Goal: Information Seeking & Learning: Learn about a topic

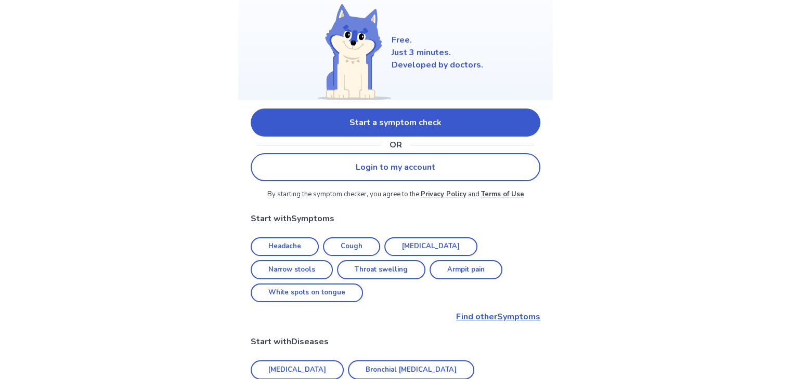
click at [449, 120] on link "Start a symptom check" at bounding box center [395, 123] width 289 height 28
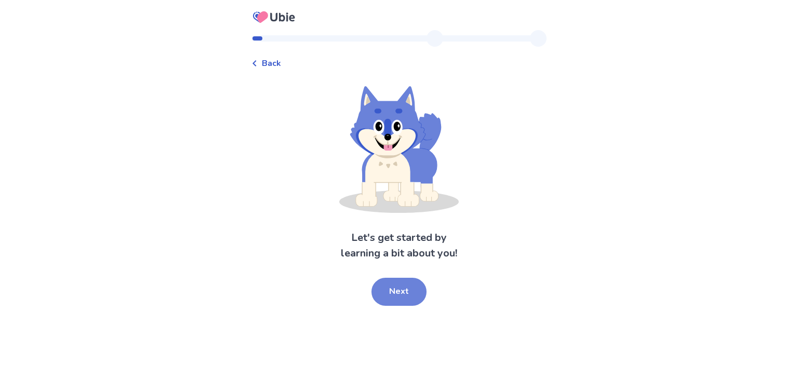
click at [416, 289] on button "Next" at bounding box center [399, 292] width 55 height 28
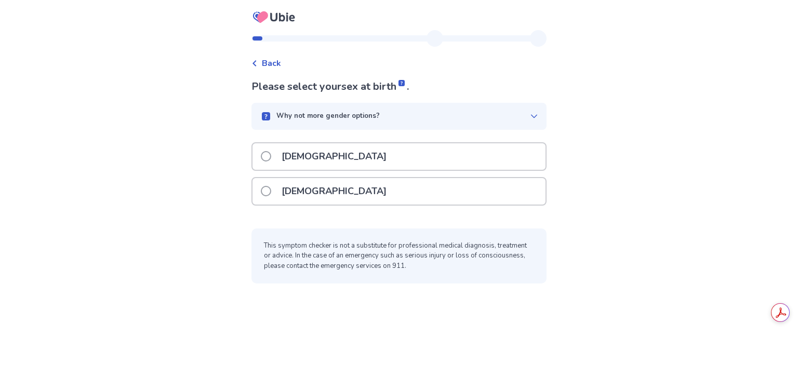
click at [280, 156] on label "[DEMOGRAPHIC_DATA]" at bounding box center [327, 156] width 132 height 27
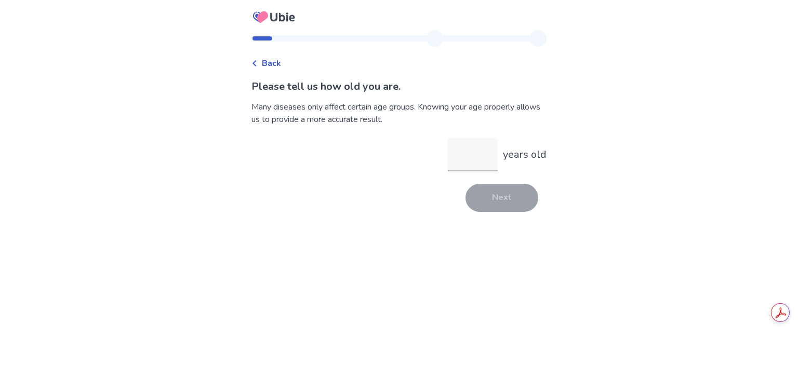
click at [355, 87] on p "Please tell us how old you are." at bounding box center [399, 87] width 295 height 16
click at [475, 156] on input "years old" at bounding box center [473, 154] width 50 height 33
type input "**"
click at [495, 198] on button "Next" at bounding box center [502, 198] width 73 height 28
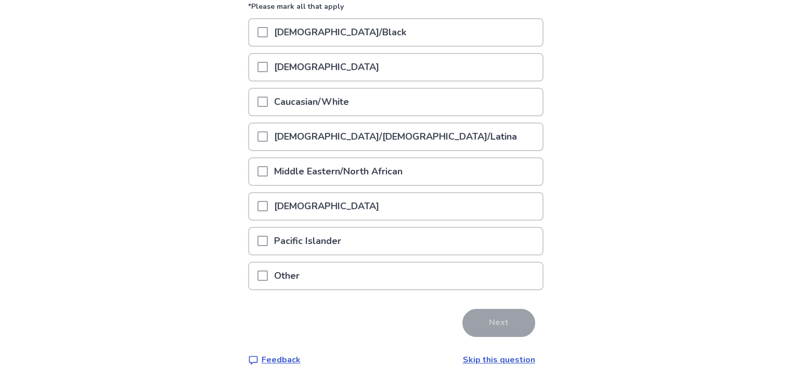
scroll to position [89, 0]
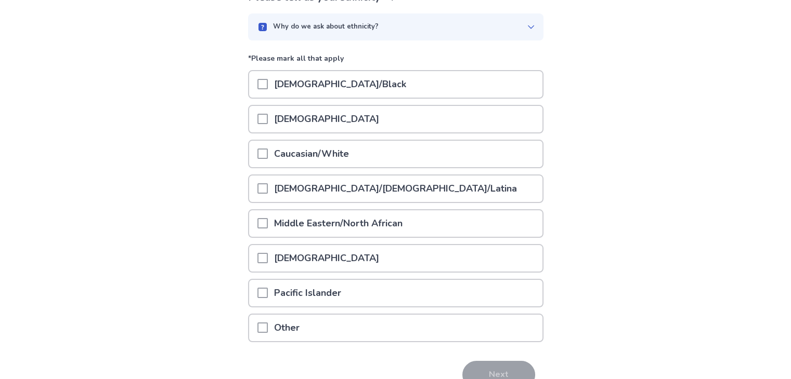
click at [268, 220] on span at bounding box center [262, 223] width 10 height 10
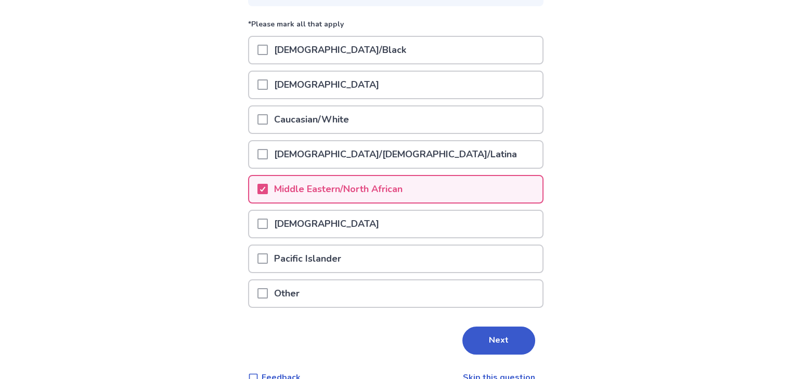
scroll to position [141, 0]
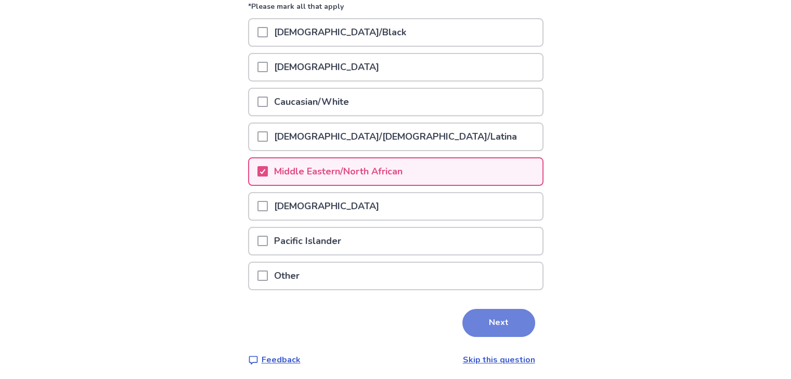
click at [485, 319] on button "Next" at bounding box center [498, 323] width 73 height 28
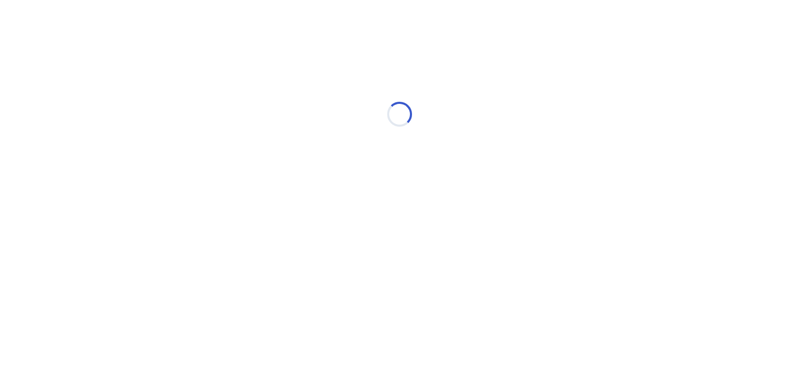
scroll to position [0, 0]
